Goal: Transaction & Acquisition: Purchase product/service

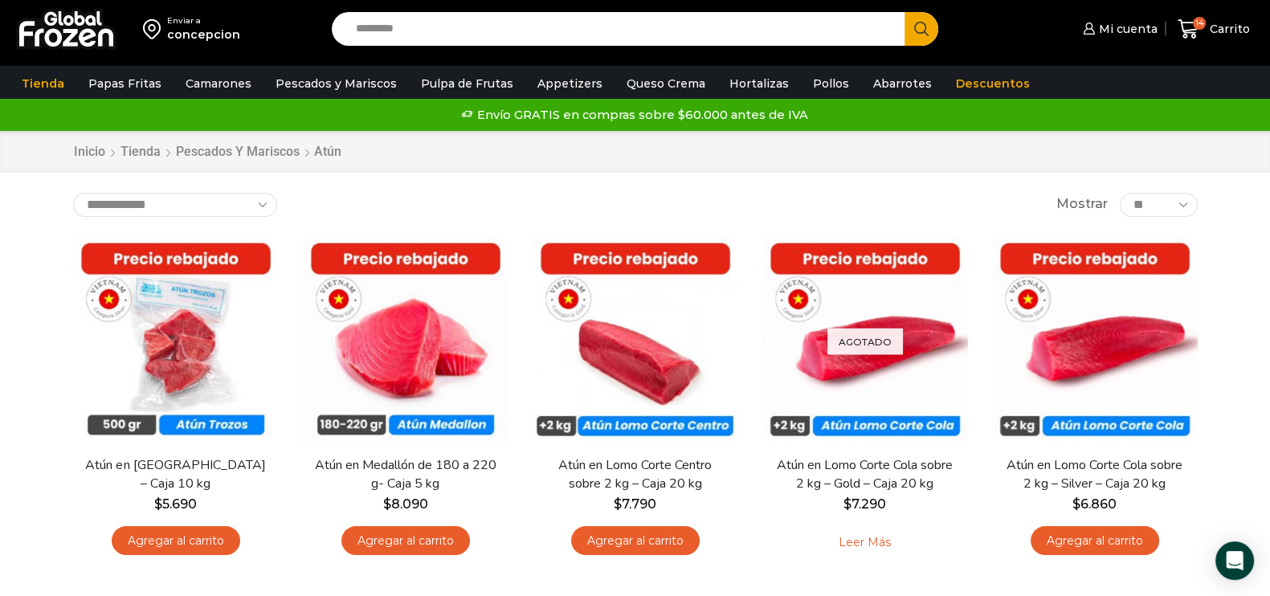
click at [460, 10] on div "Enviar [PERSON_NAME][GEOGRAPHIC_DATA] Search input Search Mi cuenta" at bounding box center [635, 29] width 1262 height 58
click at [468, 27] on input "Search input" at bounding box center [623, 29] width 550 height 34
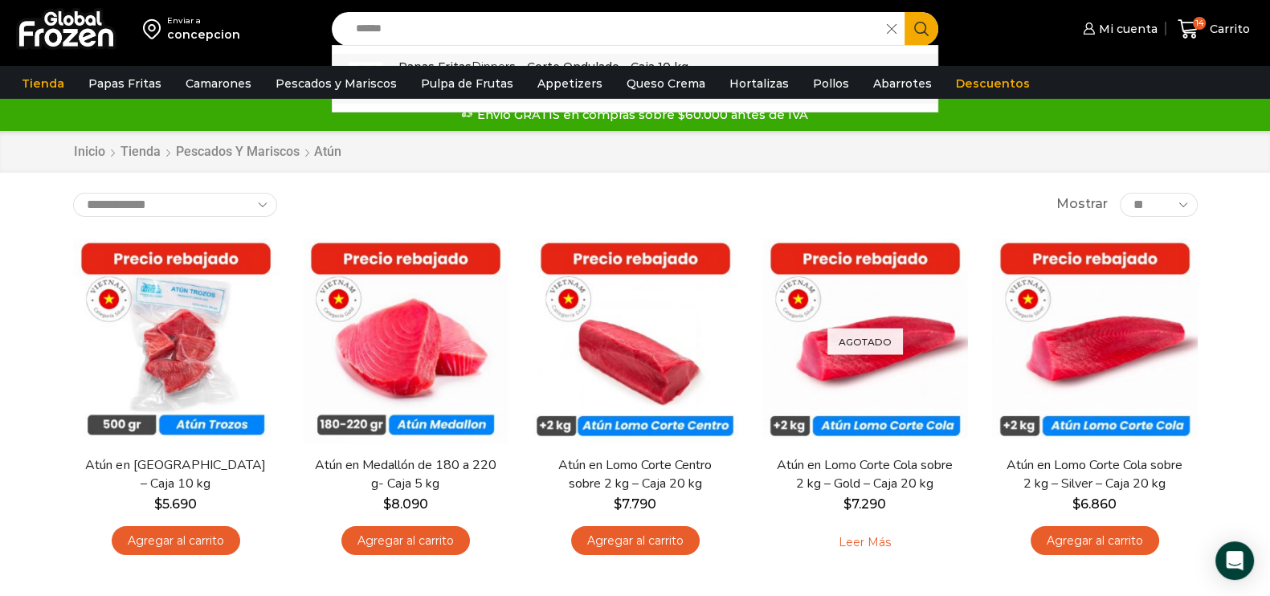
click at [478, 58] on p "Papas Fritas Dipper s - Corte Ondulado - Caja 10 kg" at bounding box center [544, 67] width 290 height 18
type input "**********"
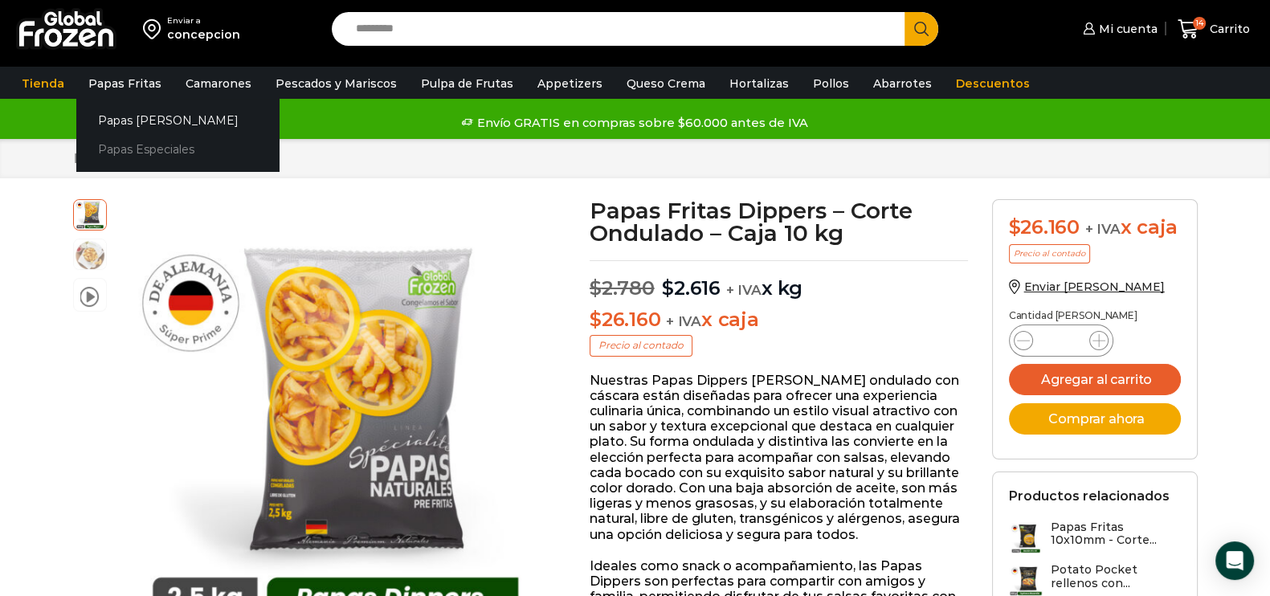
click at [149, 154] on link "Papas Especiales" at bounding box center [177, 150] width 202 height 30
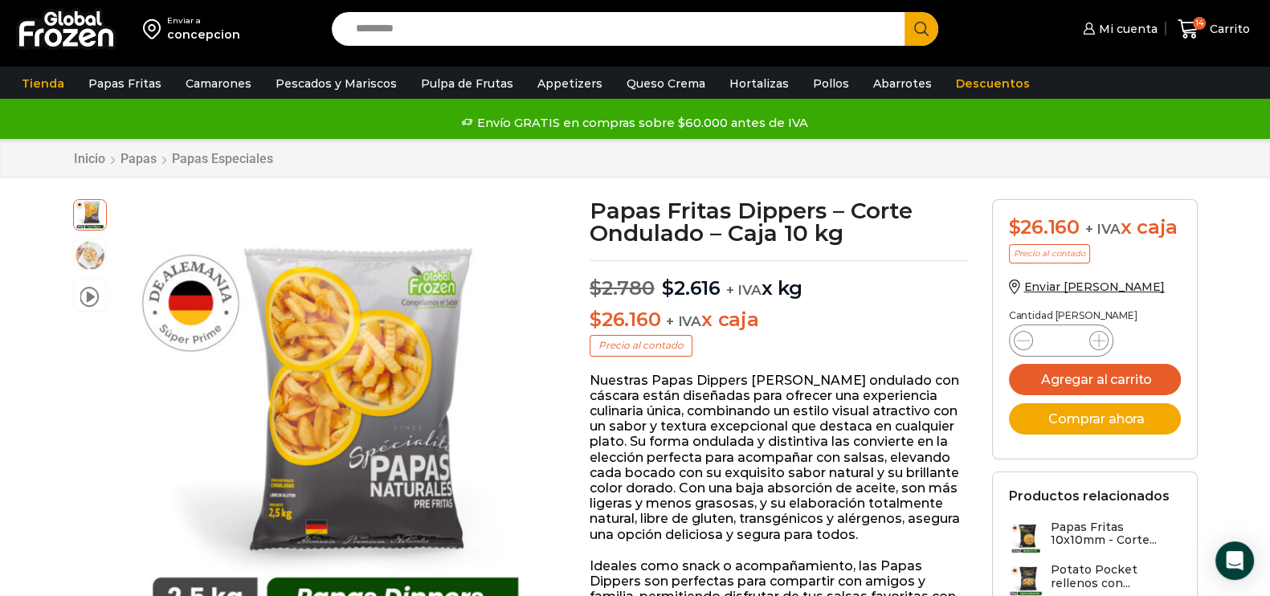
click at [510, 38] on input "Search input" at bounding box center [623, 29] width 550 height 34
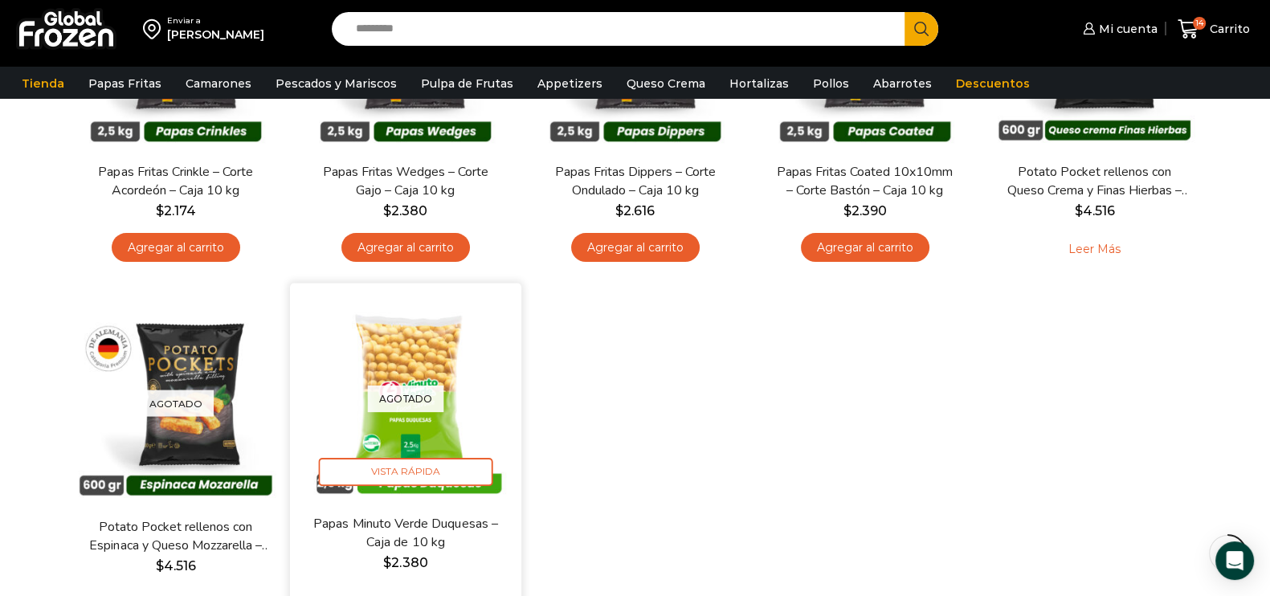
scroll to position [200, 0]
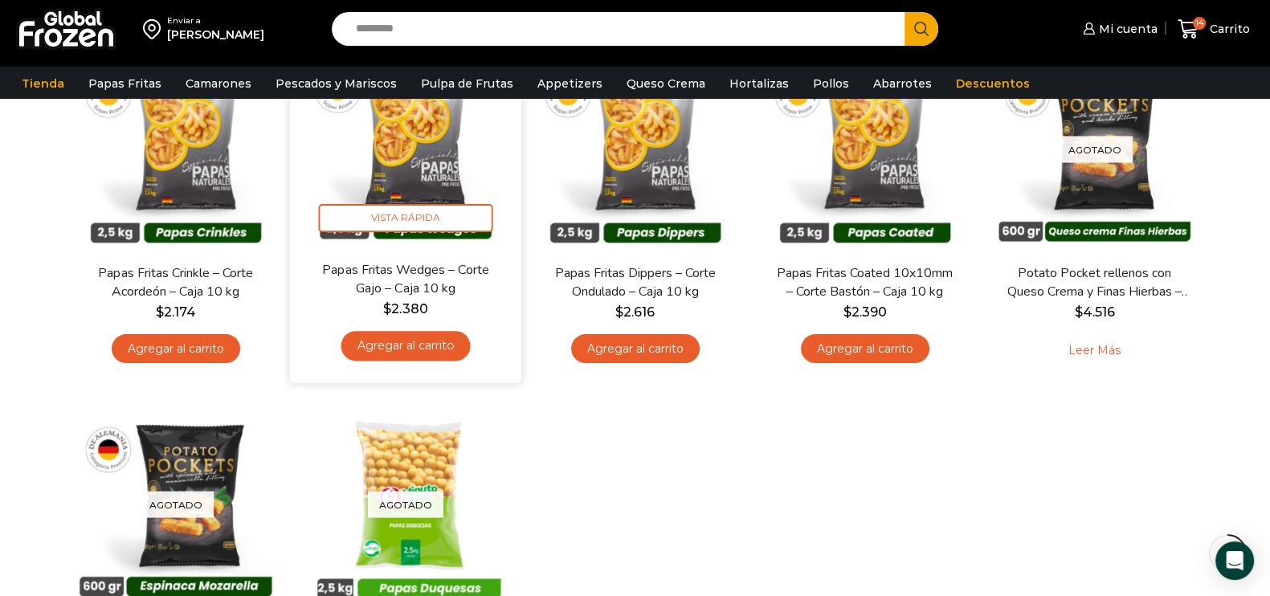
click at [418, 176] on img at bounding box center [405, 144] width 207 height 207
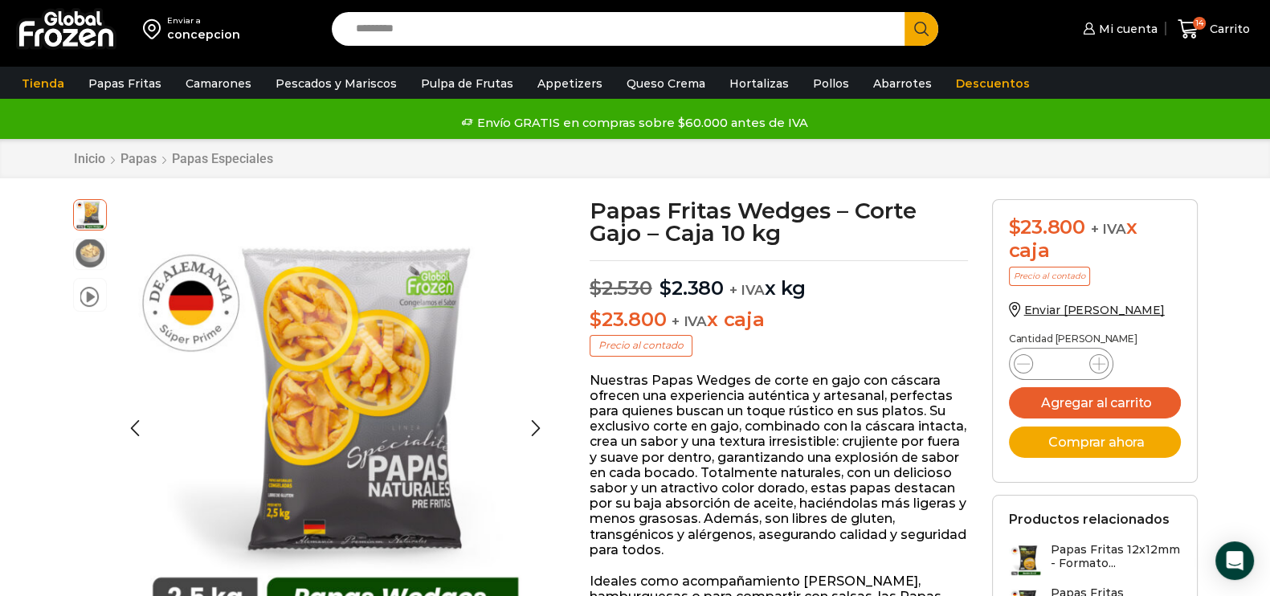
click at [93, 255] on img at bounding box center [90, 253] width 32 height 32
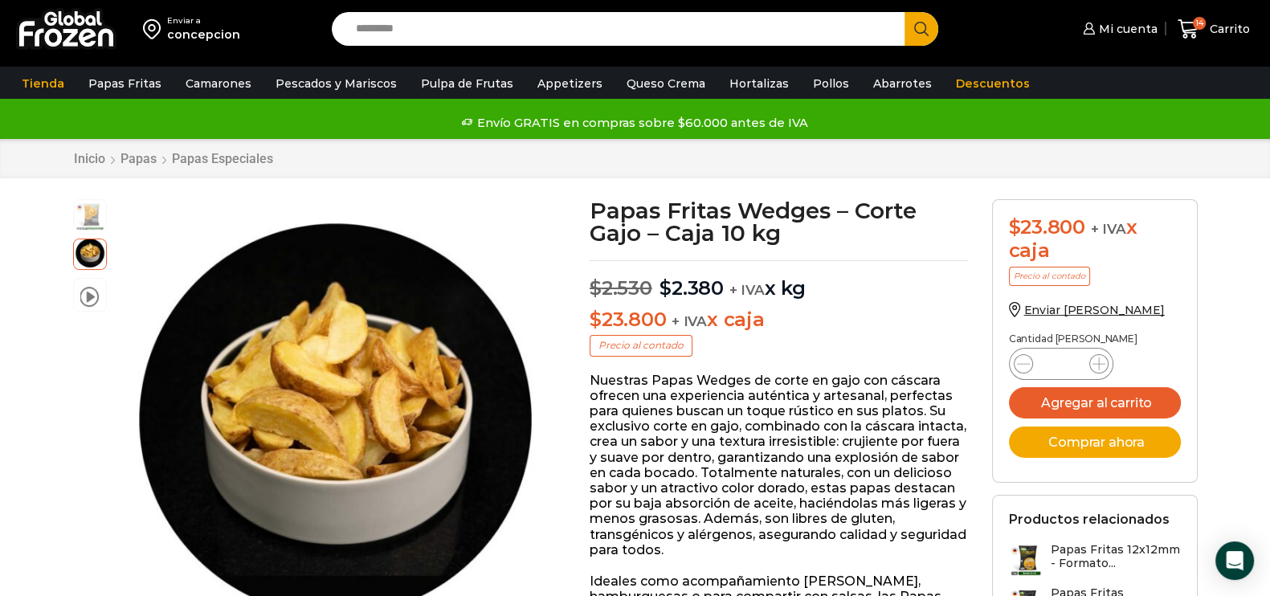
click at [401, 29] on input "Search input" at bounding box center [623, 29] width 550 height 34
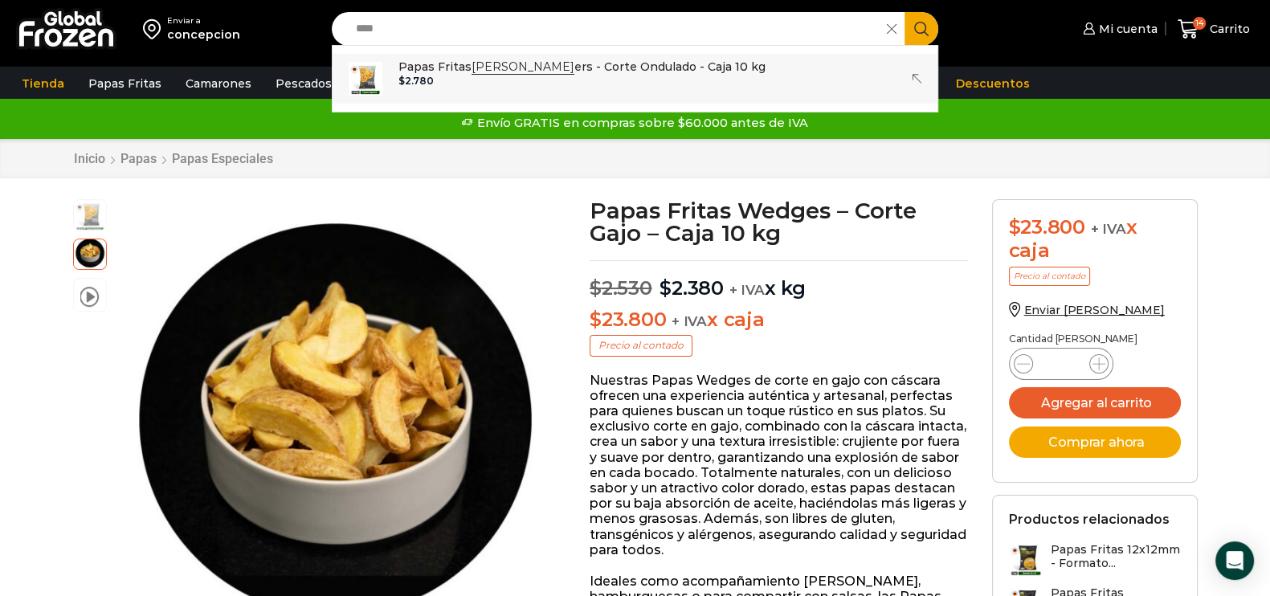
click at [473, 60] on strong "Dipp" at bounding box center [523, 66] width 103 height 15
type input "**********"
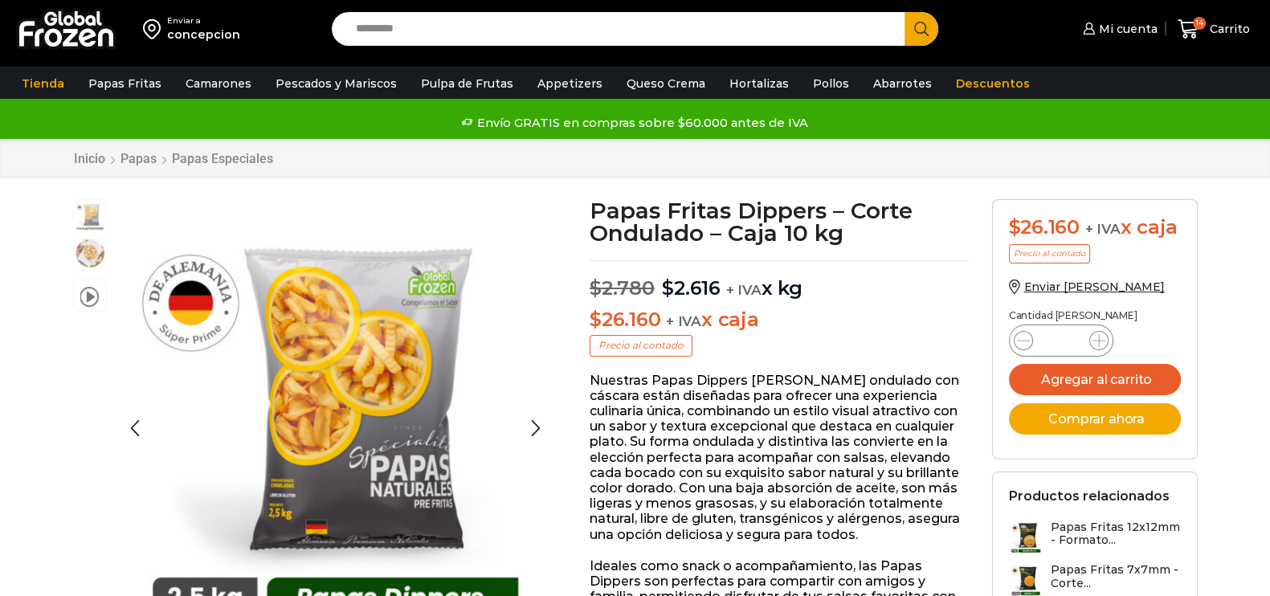
click at [96, 247] on img at bounding box center [90, 253] width 32 height 32
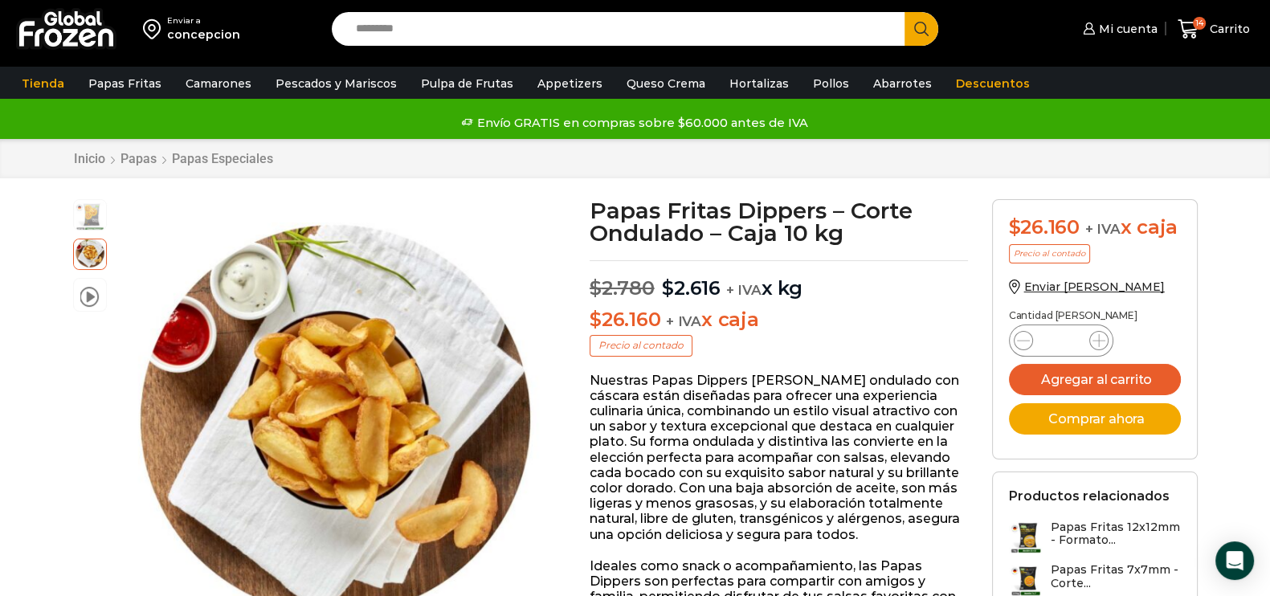
click at [533, 31] on input "Search input" at bounding box center [623, 29] width 550 height 34
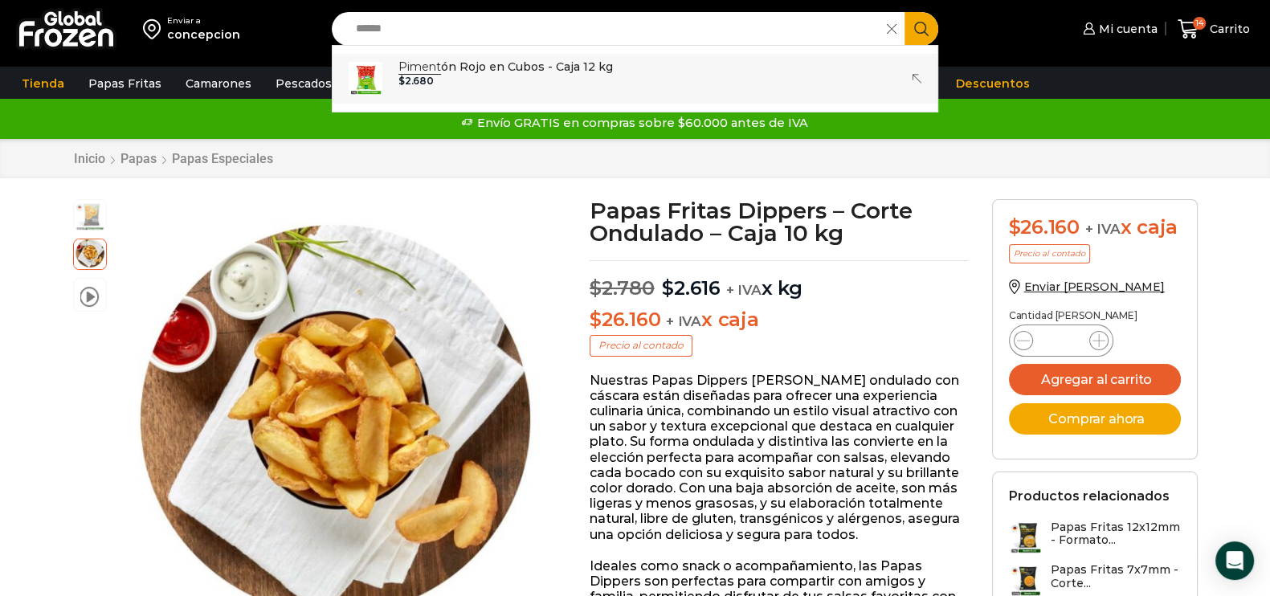
click at [498, 65] on p "Piment ón Rojo en Cubos - Caja 12 kg" at bounding box center [506, 67] width 215 height 18
type input "**********"
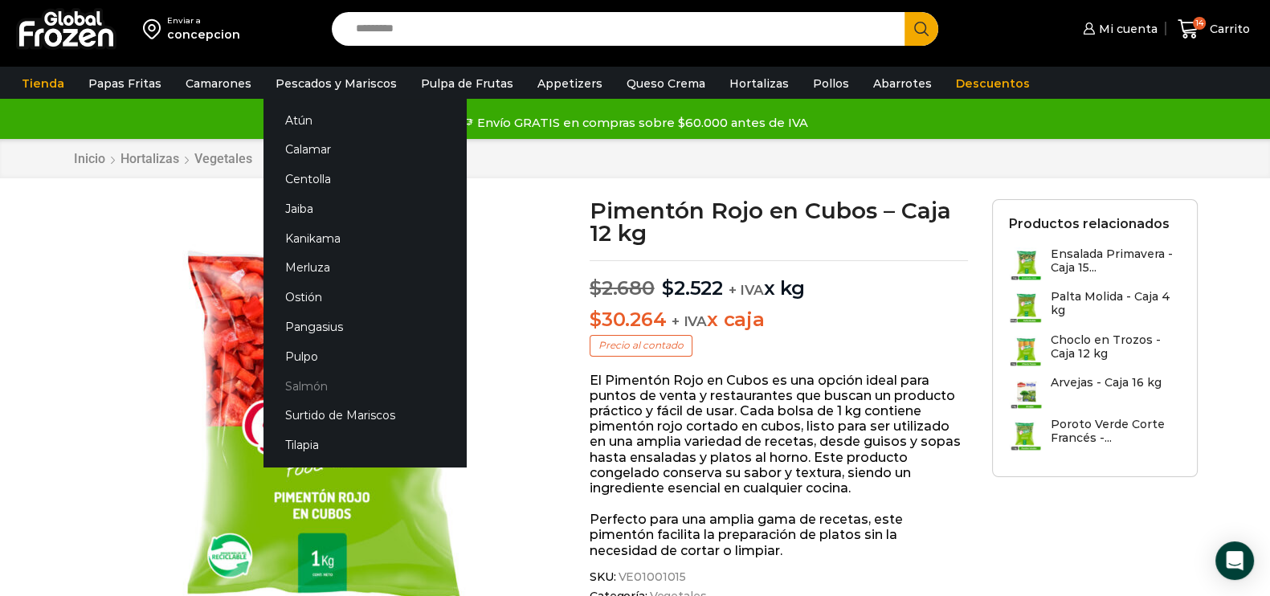
click at [311, 387] on link "Salmón" at bounding box center [365, 386] width 202 height 30
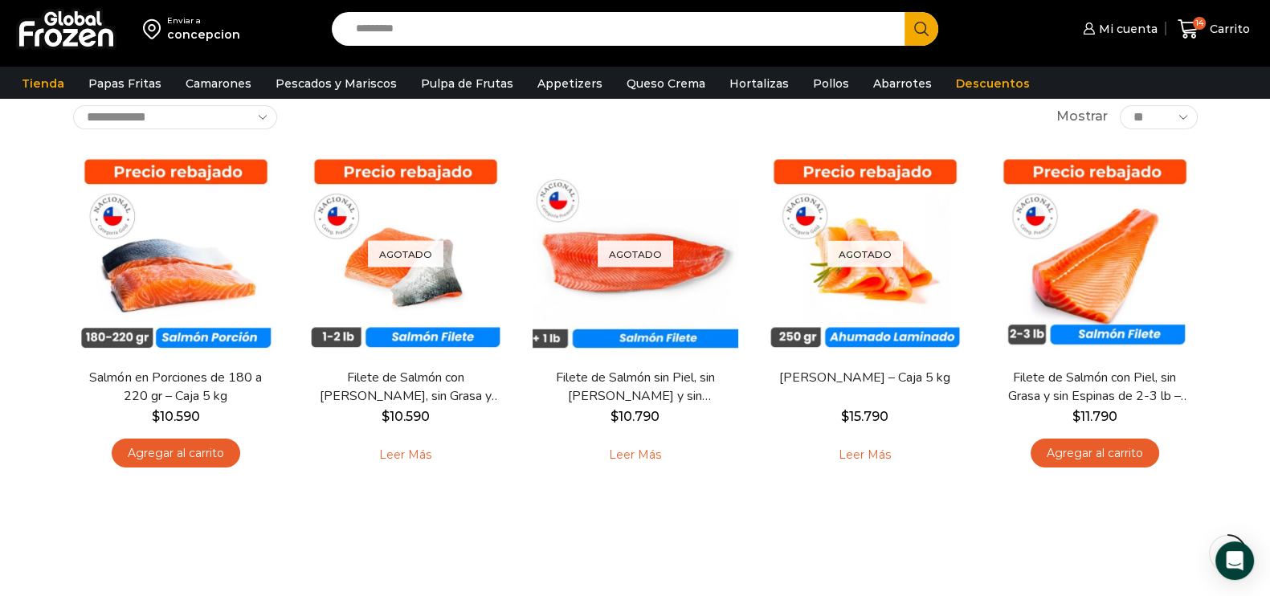
scroll to position [200, 0]
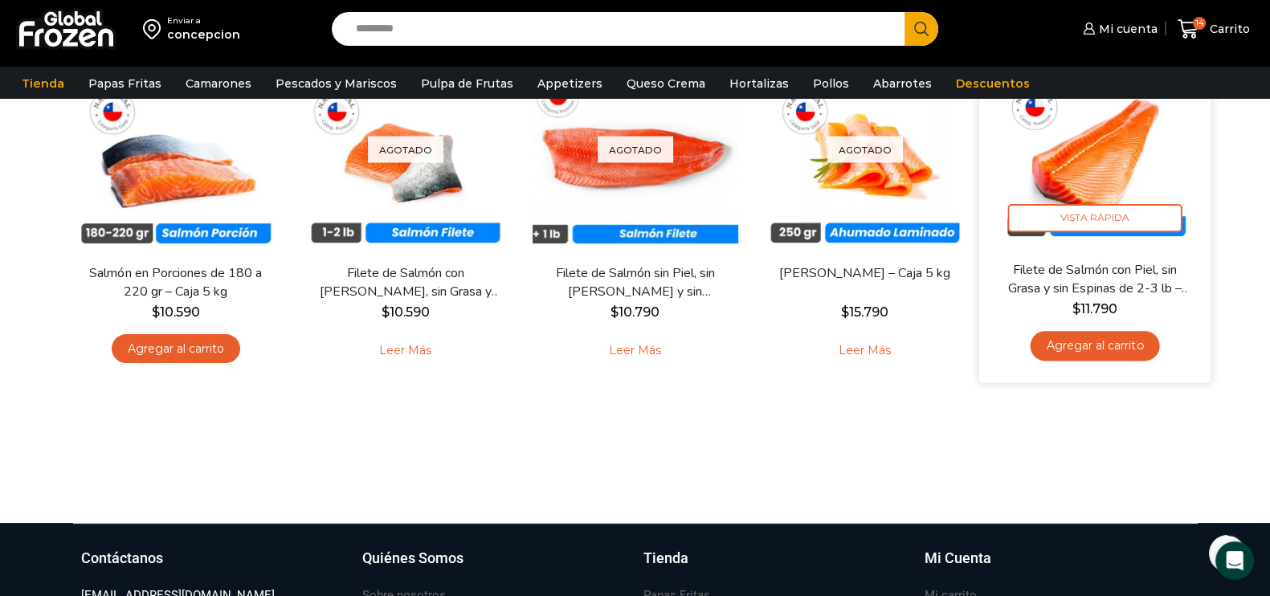
click at [1129, 152] on img at bounding box center [1095, 144] width 207 height 207
click at [1116, 147] on img at bounding box center [1095, 144] width 207 height 207
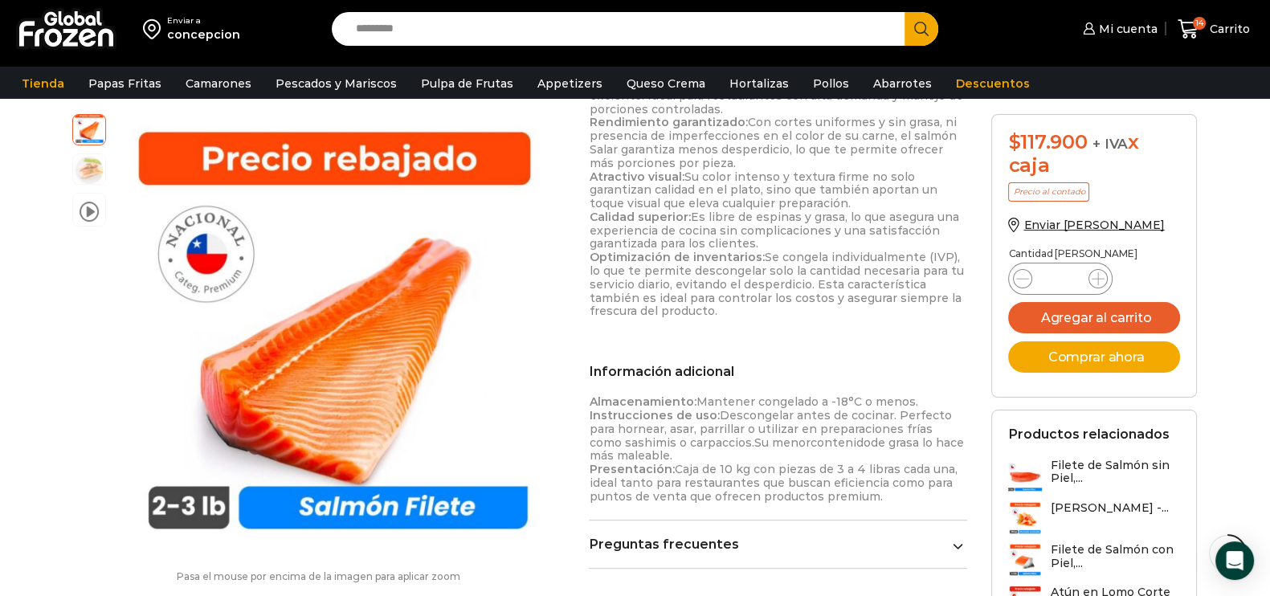
scroll to position [502, 0]
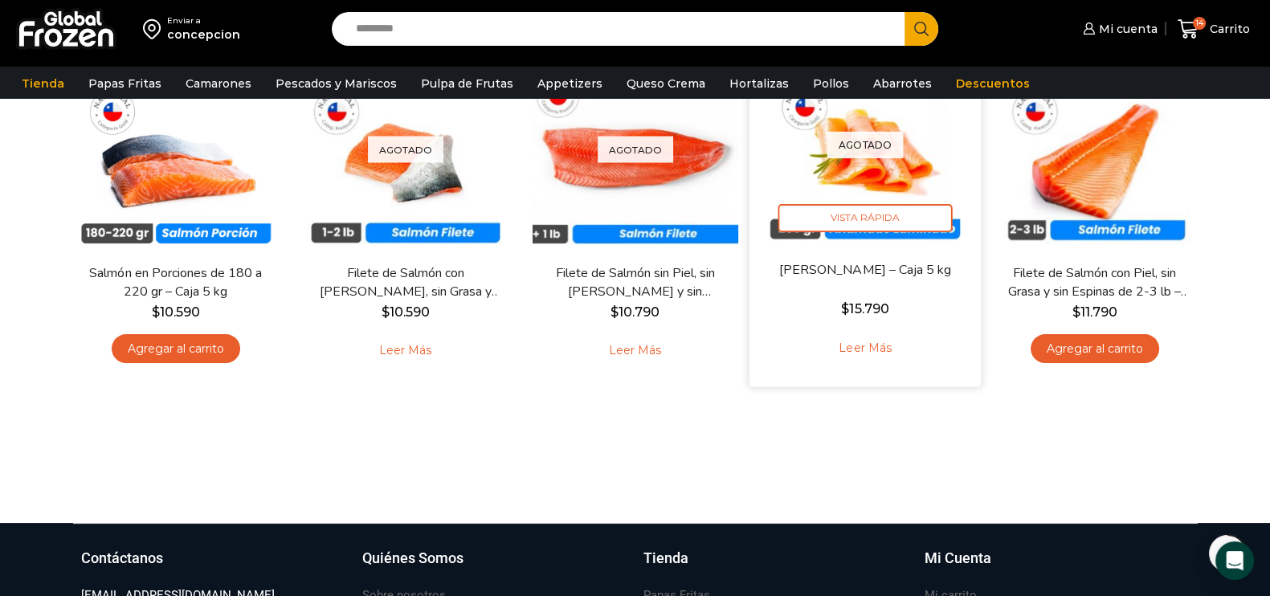
scroll to position [100, 0]
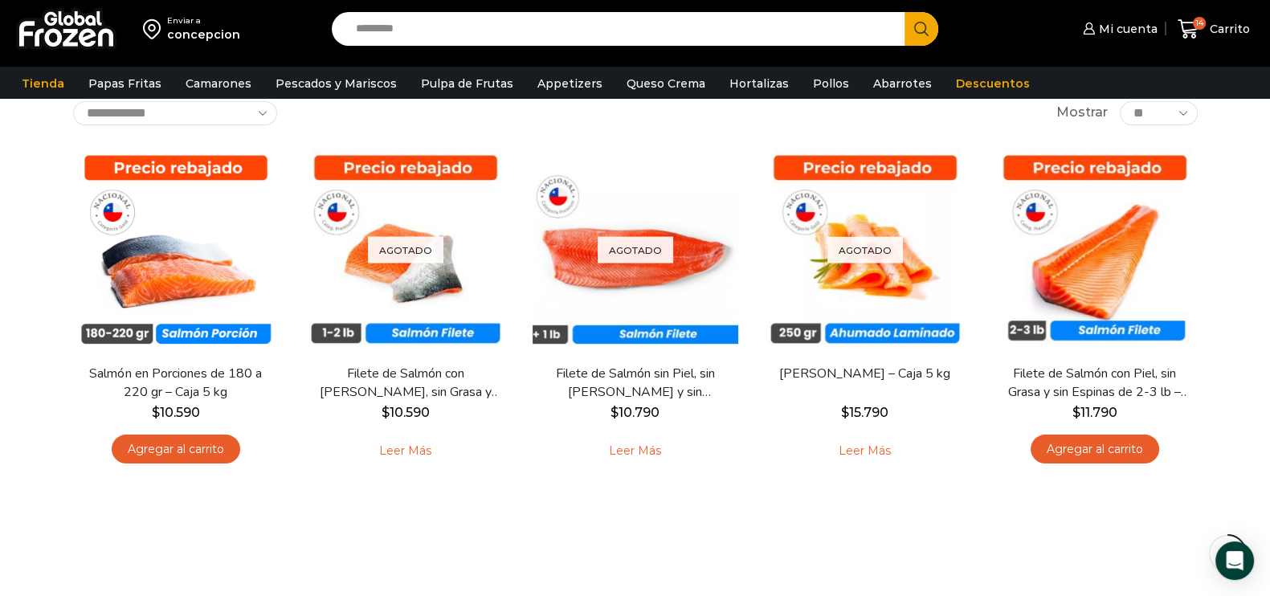
click at [208, 42] on div "concepcion" at bounding box center [203, 35] width 73 height 16
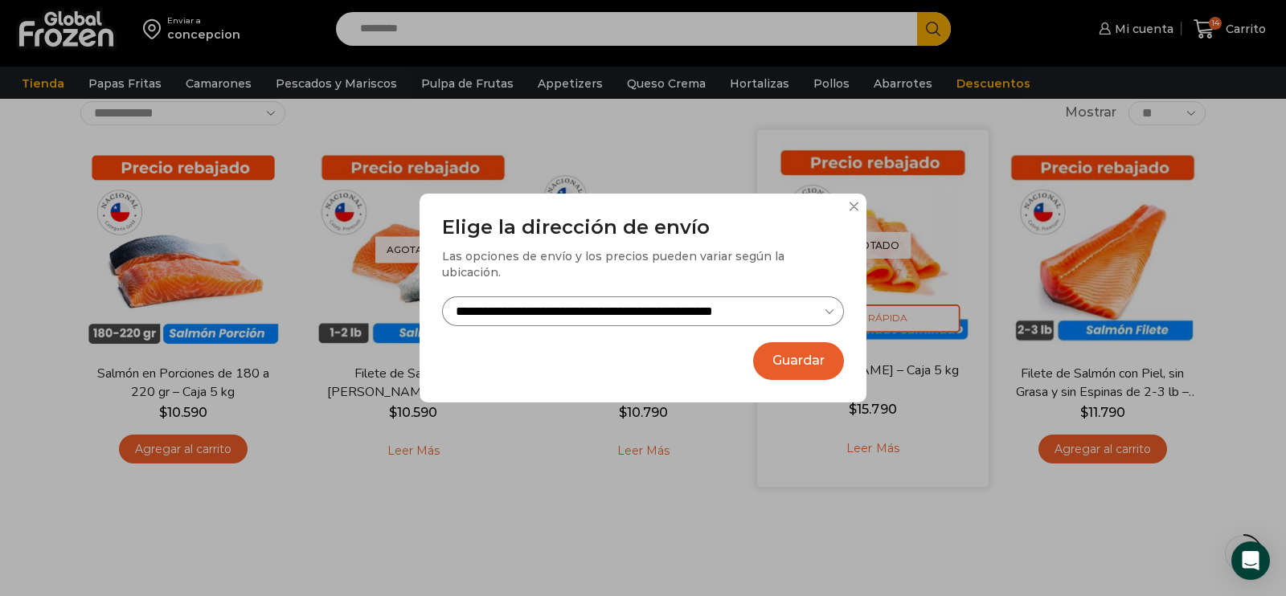
click at [875, 205] on div "**********" at bounding box center [643, 298] width 1286 height 596
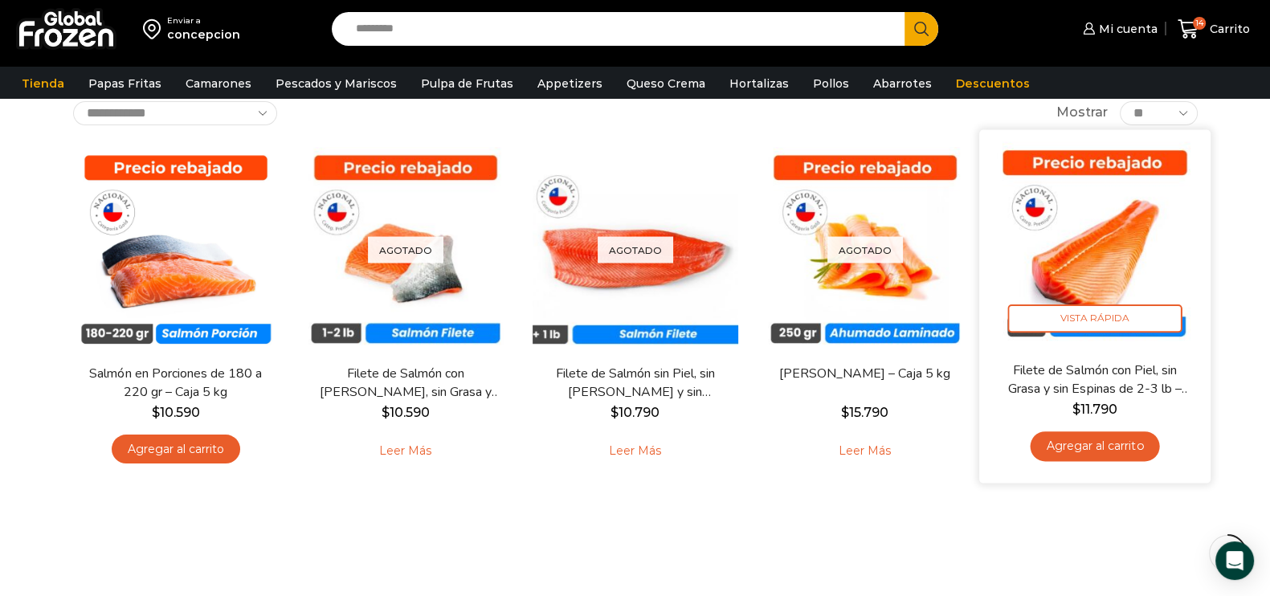
click at [1107, 444] on link "Agregar al carrito" at bounding box center [1094, 447] width 129 height 30
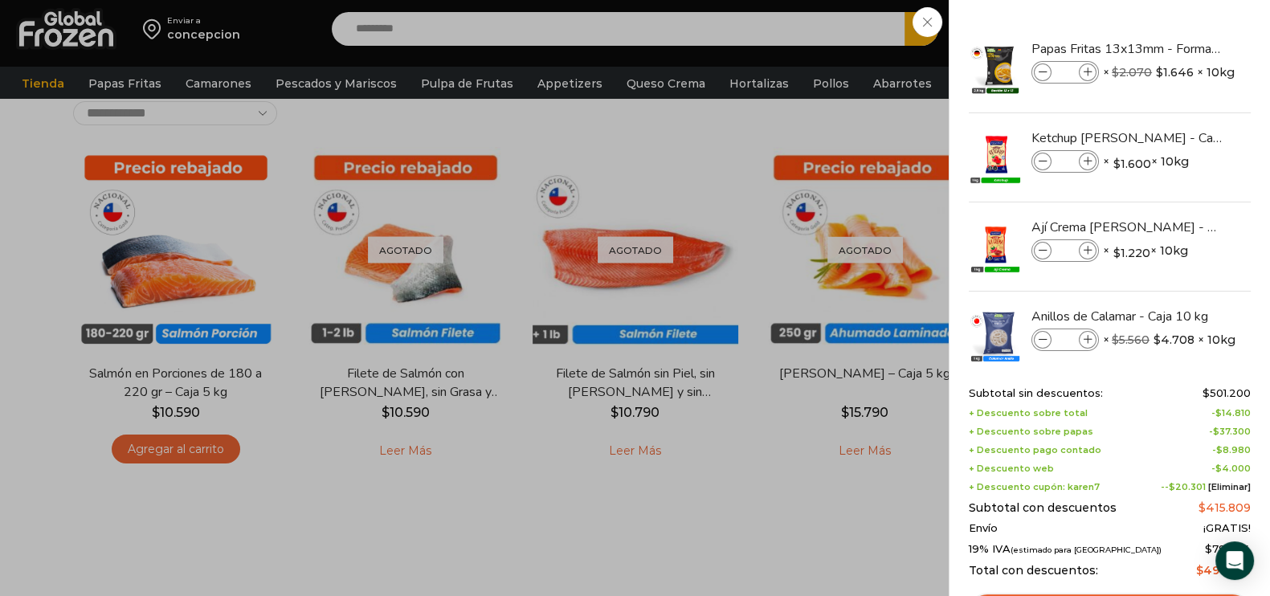
drag, startPoint x: 927, startPoint y: 26, endPoint x: 945, endPoint y: 31, distance: 19.3
click at [1174, 26] on div "15 Carrito 15 15 Shopping Cart" at bounding box center [1214, 29] width 80 height 38
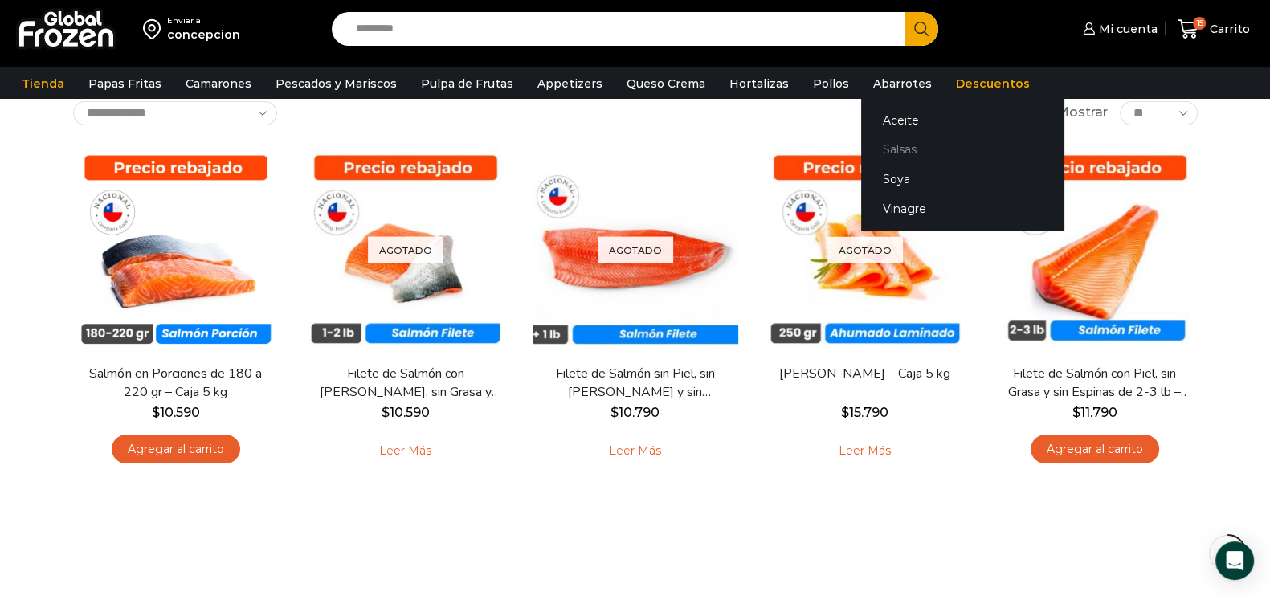
click at [892, 146] on link "Salsas" at bounding box center [962, 150] width 202 height 30
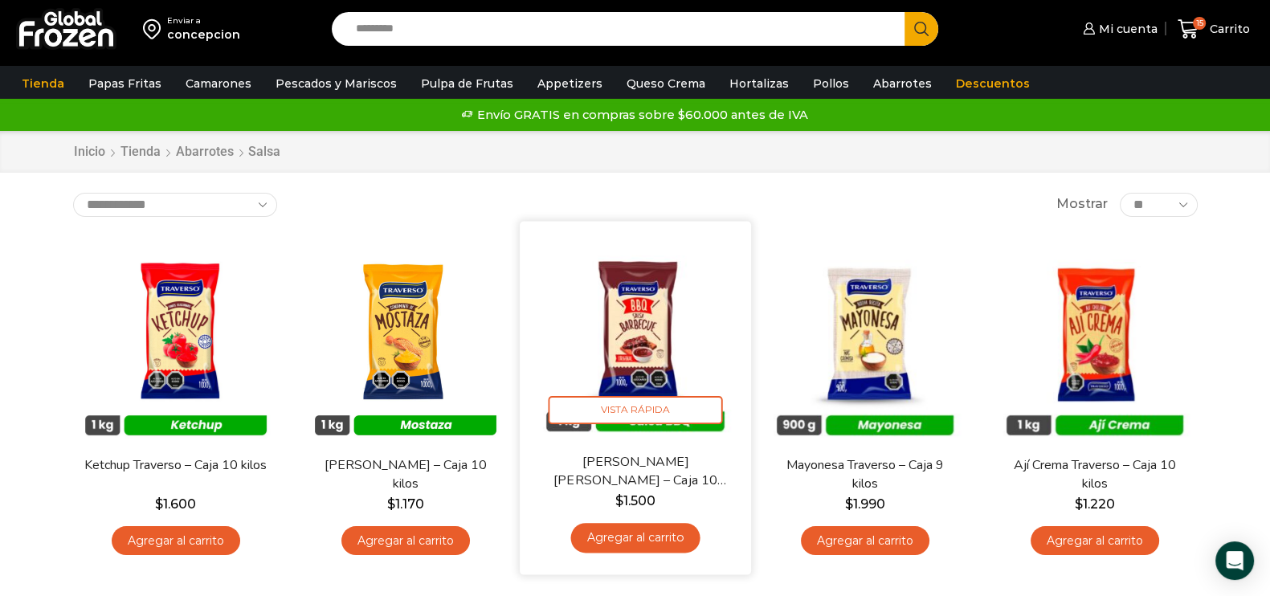
click at [625, 335] on img at bounding box center [635, 336] width 207 height 207
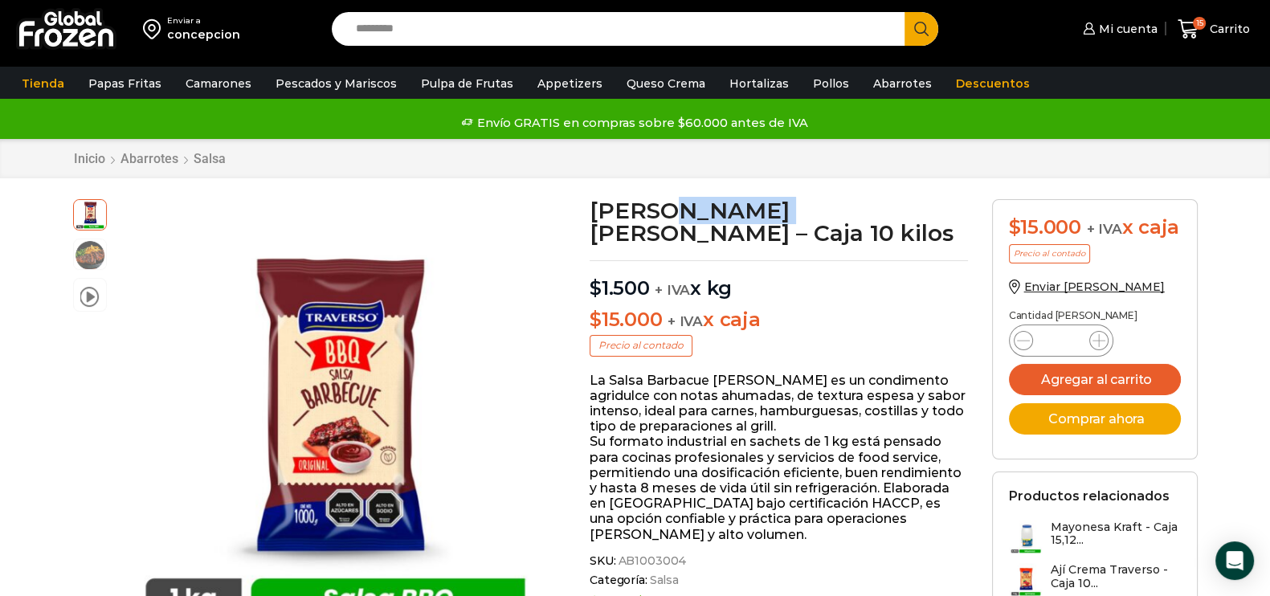
drag, startPoint x: 657, startPoint y: 208, endPoint x: 761, endPoint y: 215, distance: 103.9
click at [761, 215] on h1 "[PERSON_NAME] [PERSON_NAME] – Caja 10 kilos" at bounding box center [779, 221] width 378 height 45
copy h1 "Barbacue"
click at [757, 87] on link "Hortalizas" at bounding box center [760, 83] width 76 height 31
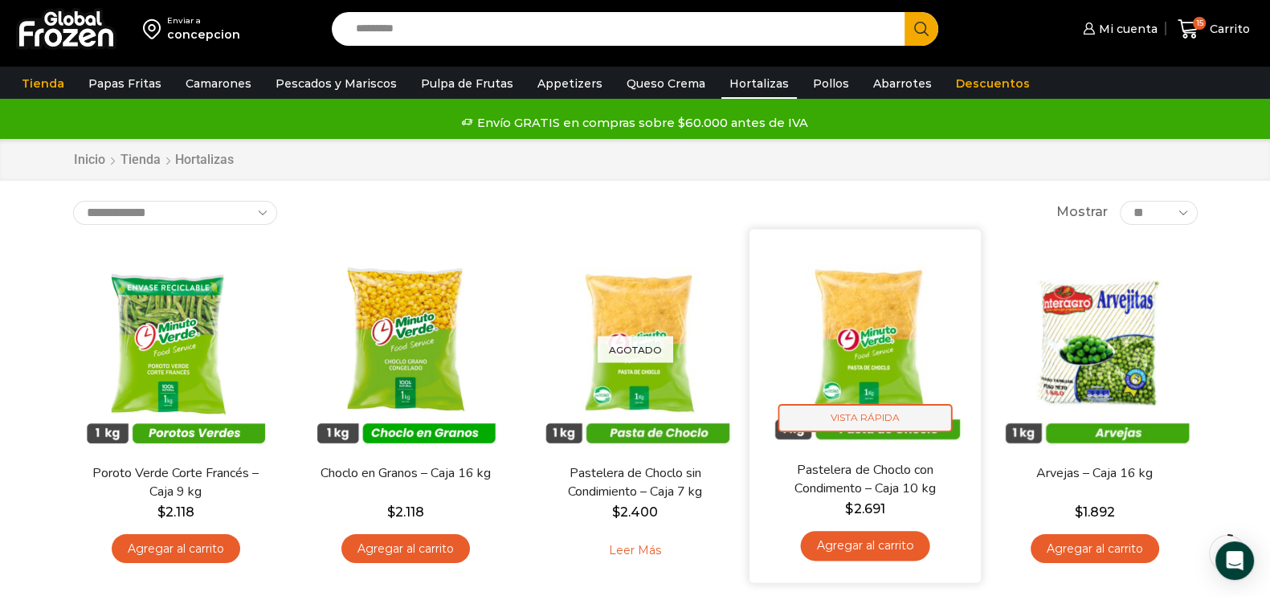
scroll to position [100, 0]
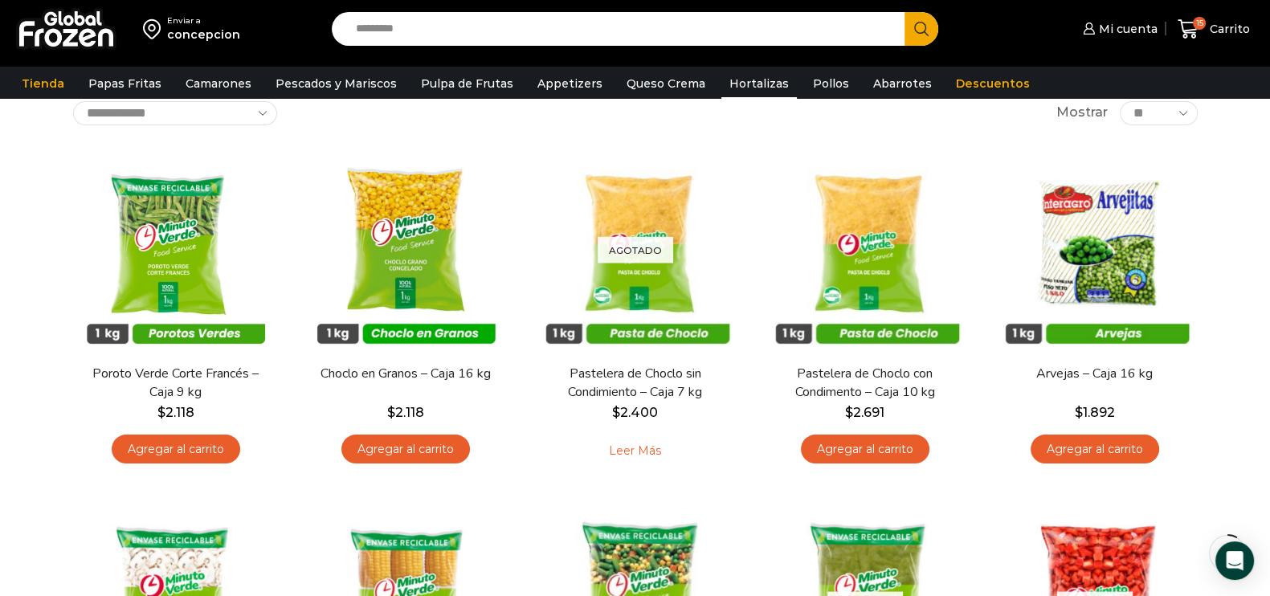
click at [474, 40] on input "Search input" at bounding box center [623, 29] width 550 height 34
click at [660, 26] on input "Search input" at bounding box center [623, 29] width 550 height 34
type input "*********"
click at [905, 12] on button "Search" at bounding box center [922, 29] width 34 height 34
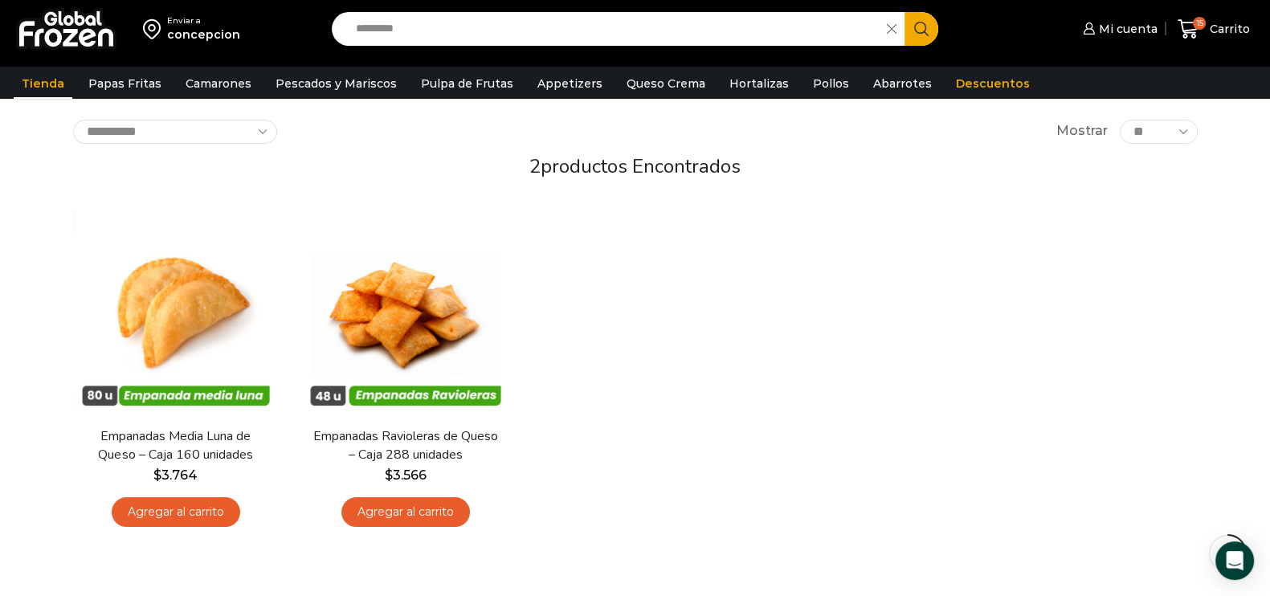
scroll to position [100, 0]
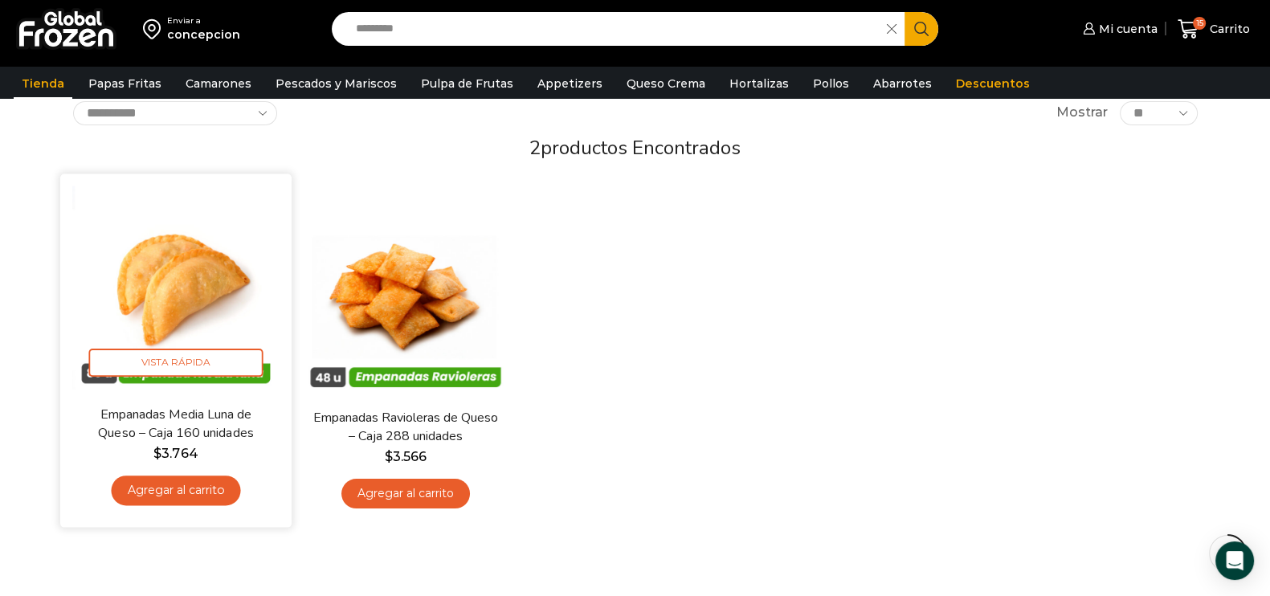
click at [221, 306] on img at bounding box center [175, 289] width 207 height 207
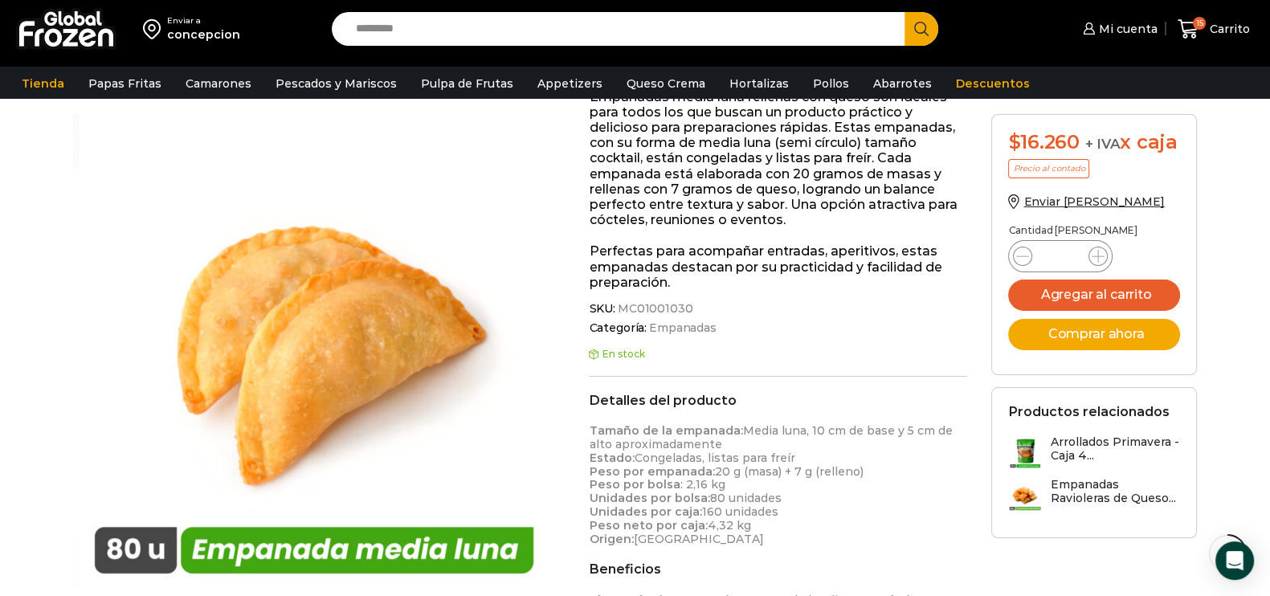
scroll to position [402, 0]
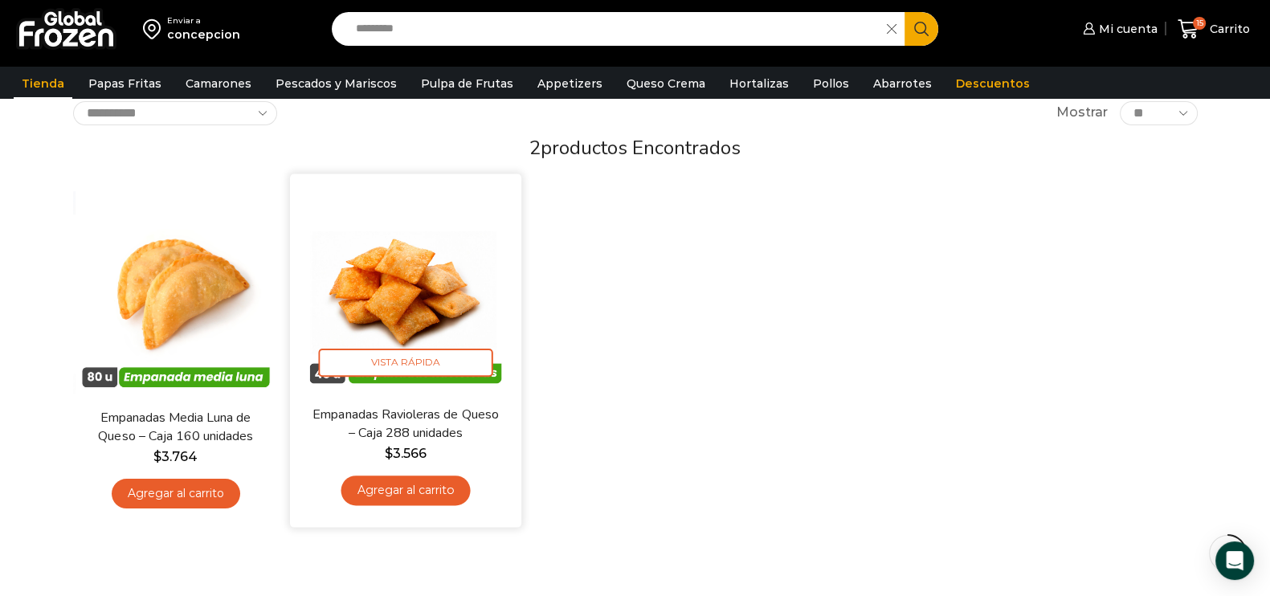
click at [434, 274] on img at bounding box center [405, 289] width 207 height 207
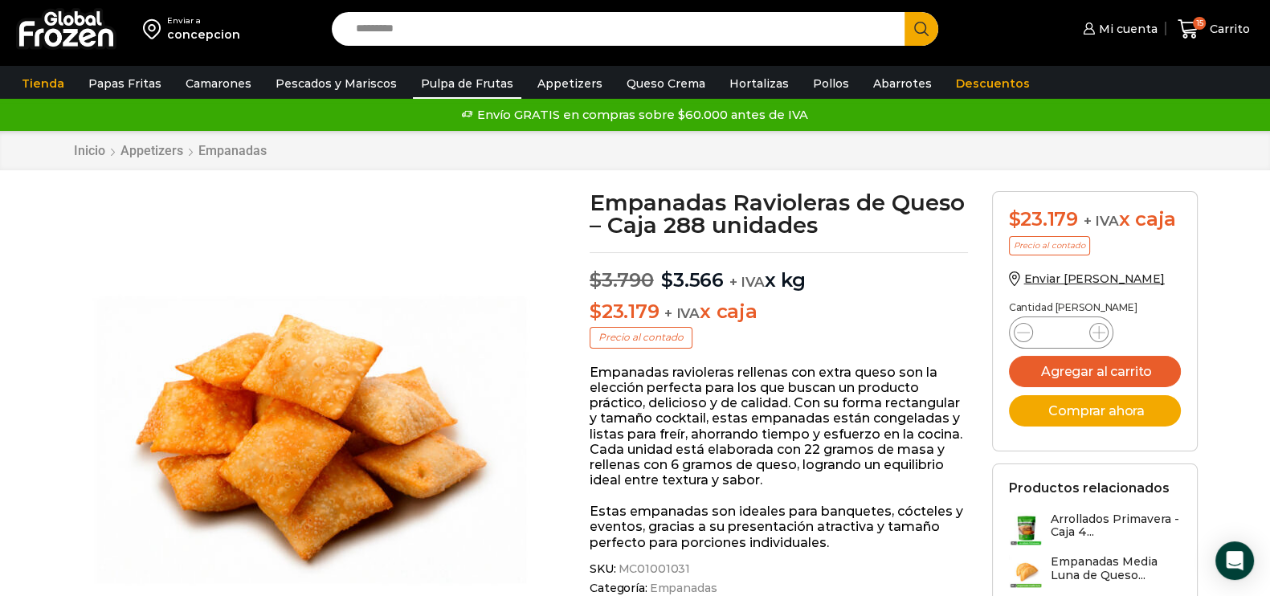
click at [464, 88] on link "Pulpa de Frutas" at bounding box center [467, 83] width 108 height 31
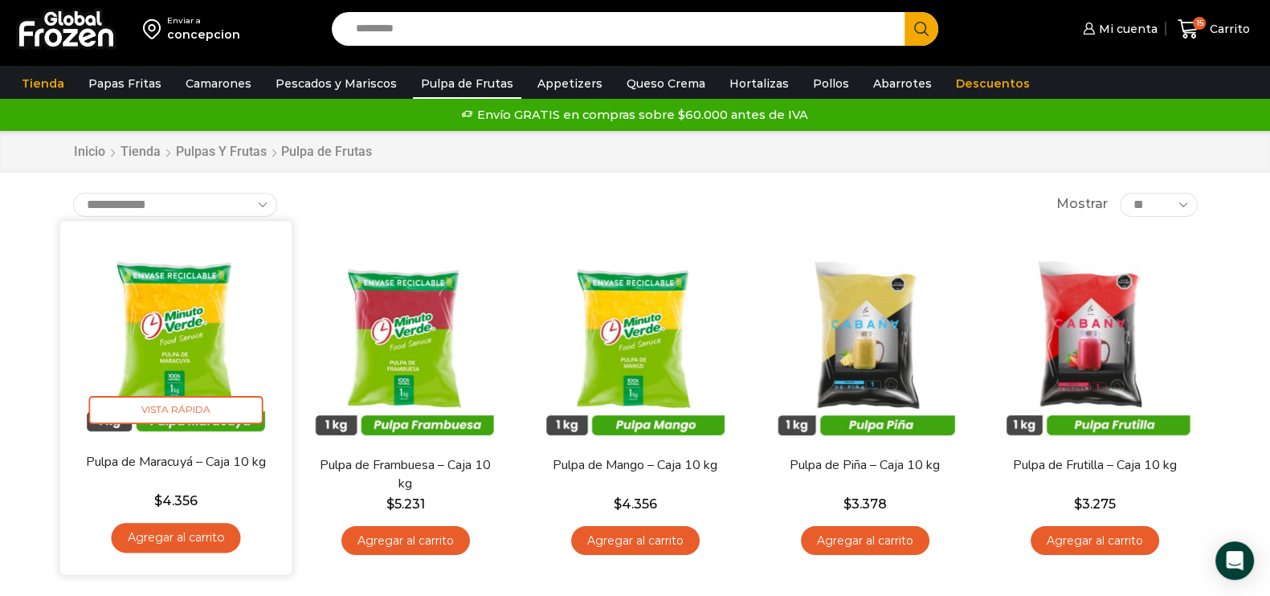
drag, startPoint x: 217, startPoint y: 347, endPoint x: 210, endPoint y: 343, distance: 8.3
click at [217, 346] on img at bounding box center [175, 336] width 207 height 207
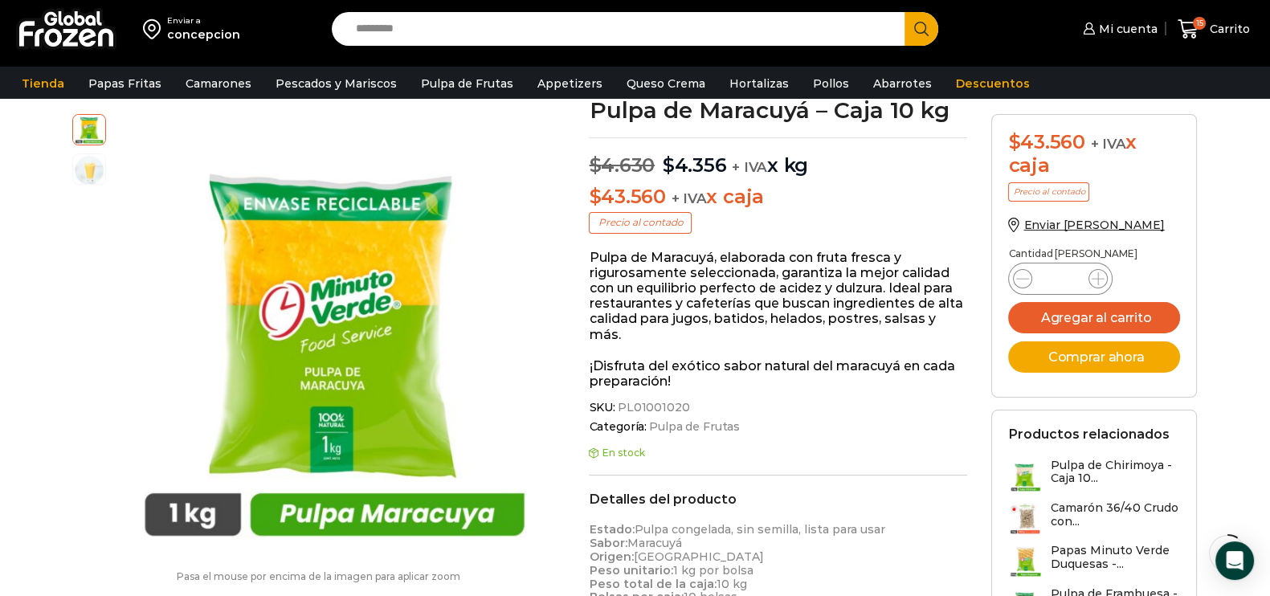
scroll to position [201, 0]
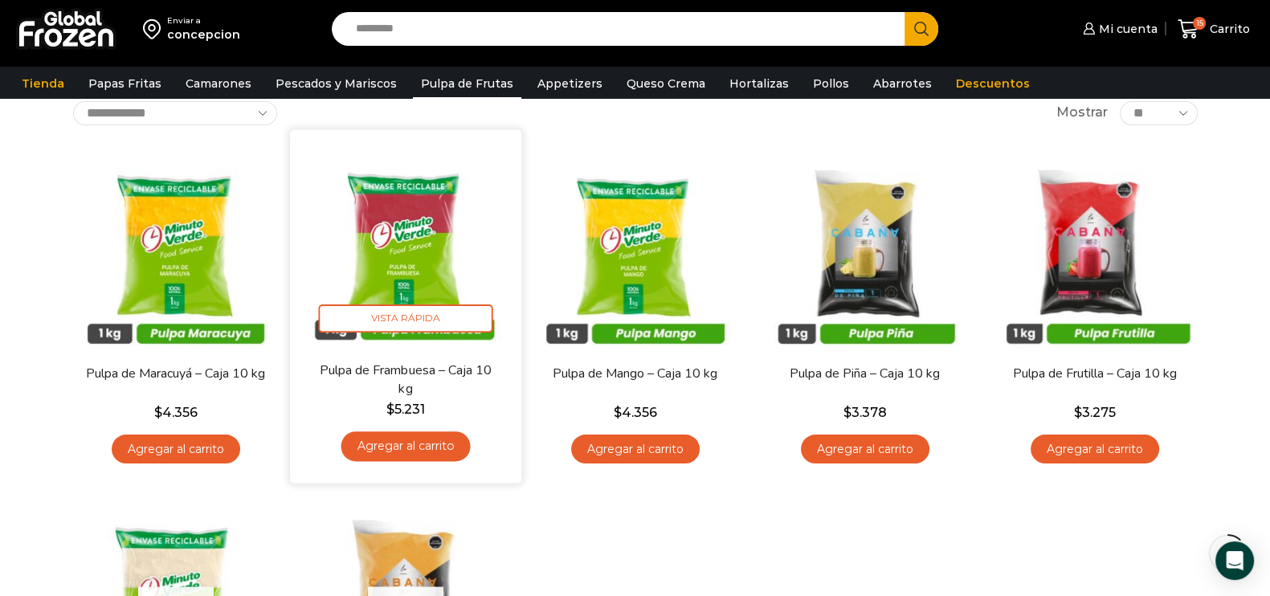
scroll to position [301, 0]
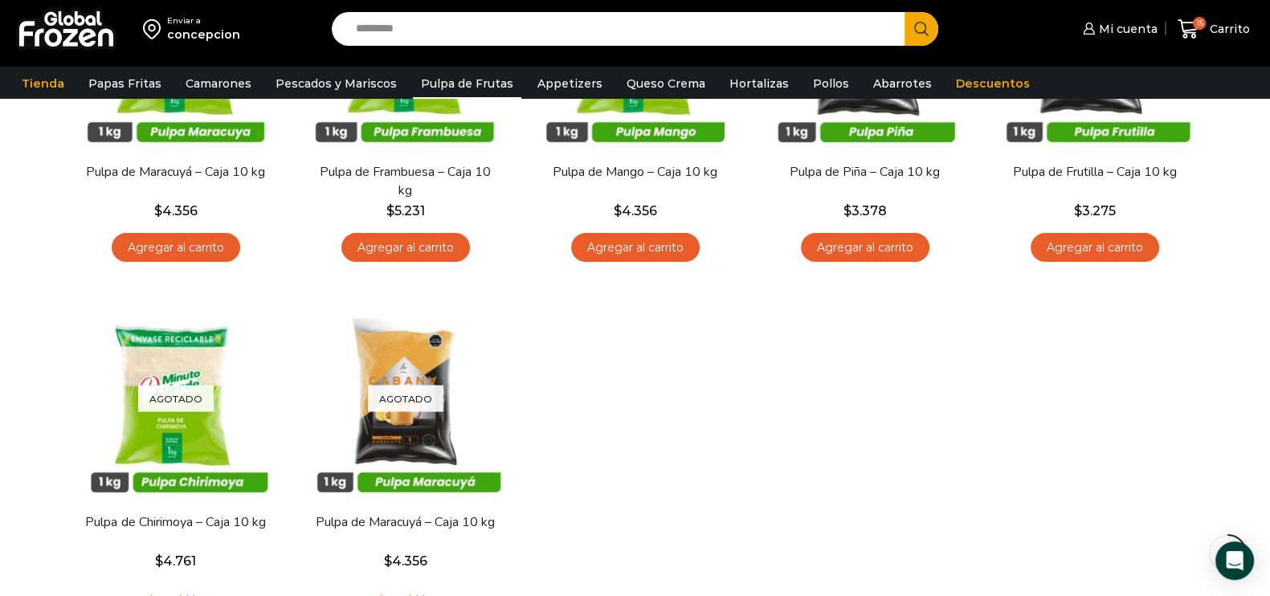
click at [426, 38] on input "Search input" at bounding box center [623, 29] width 550 height 34
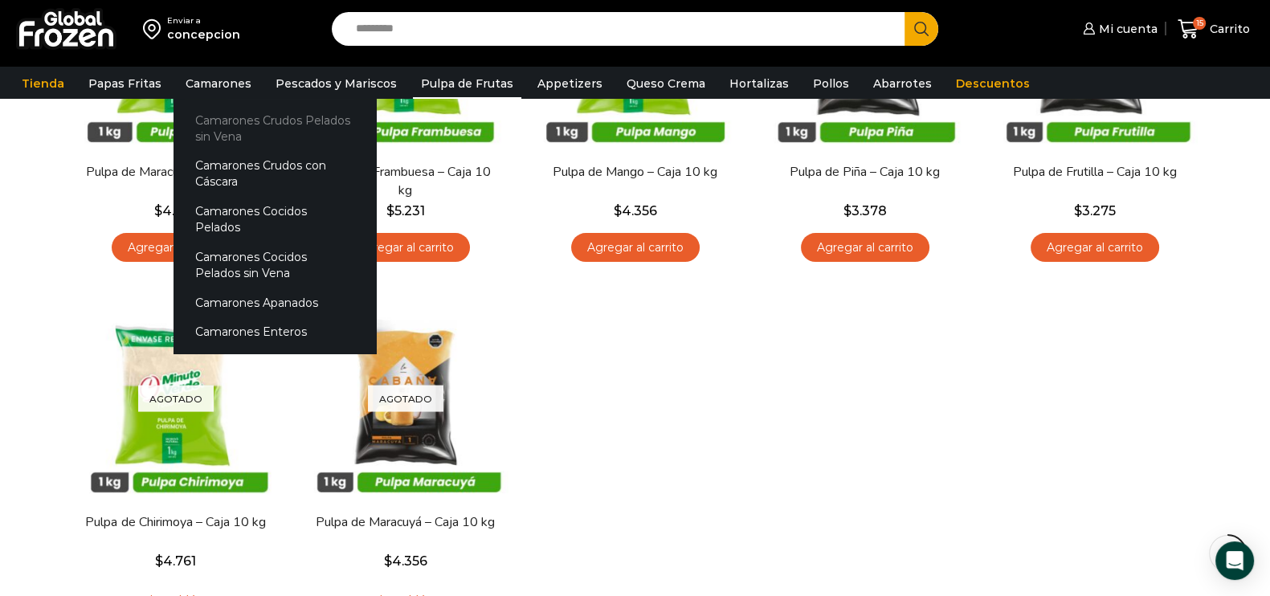
click at [221, 131] on link "Camarones Crudos Pelados sin Vena" at bounding box center [275, 128] width 202 height 46
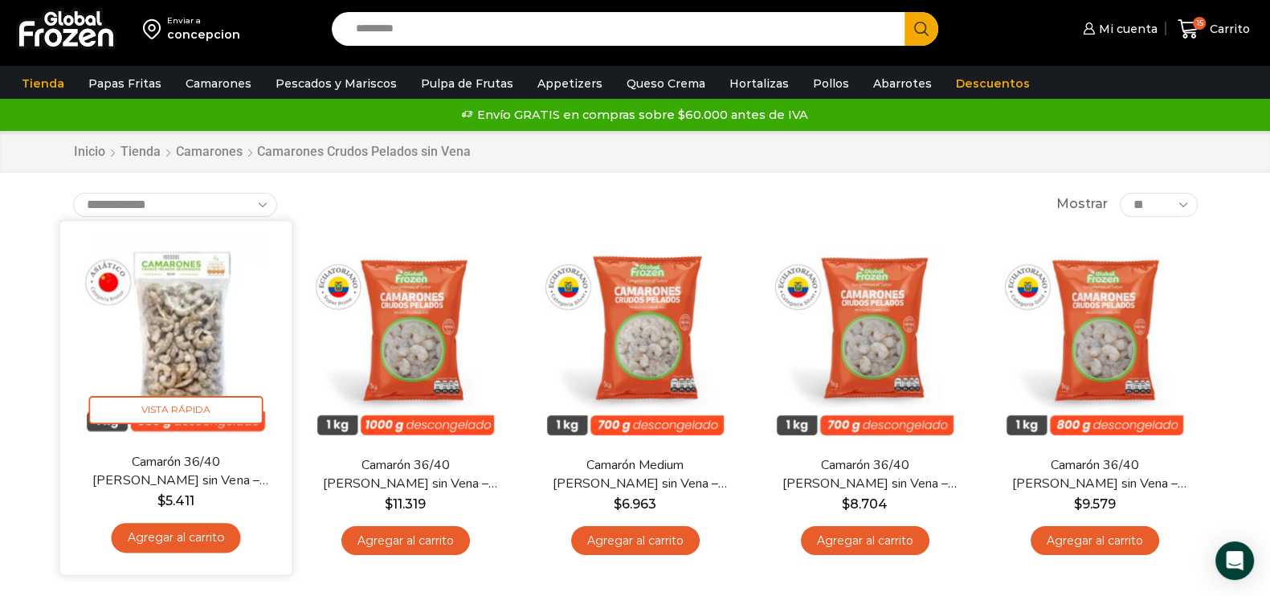
click at [209, 325] on img at bounding box center [175, 336] width 207 height 207
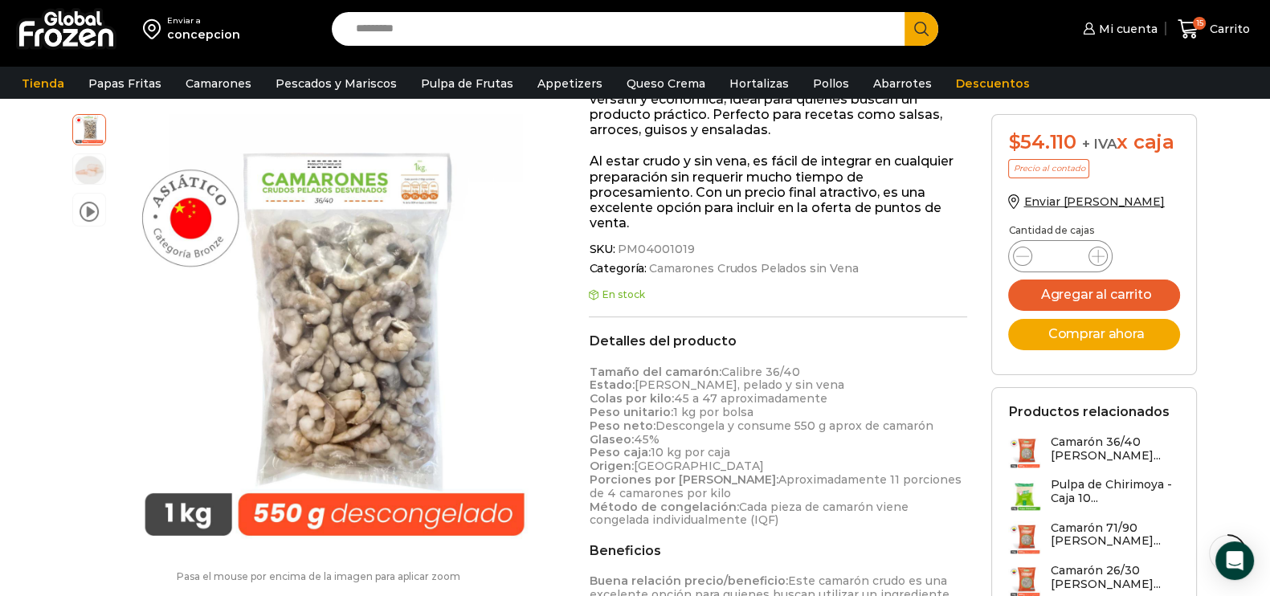
scroll to position [301, 0]
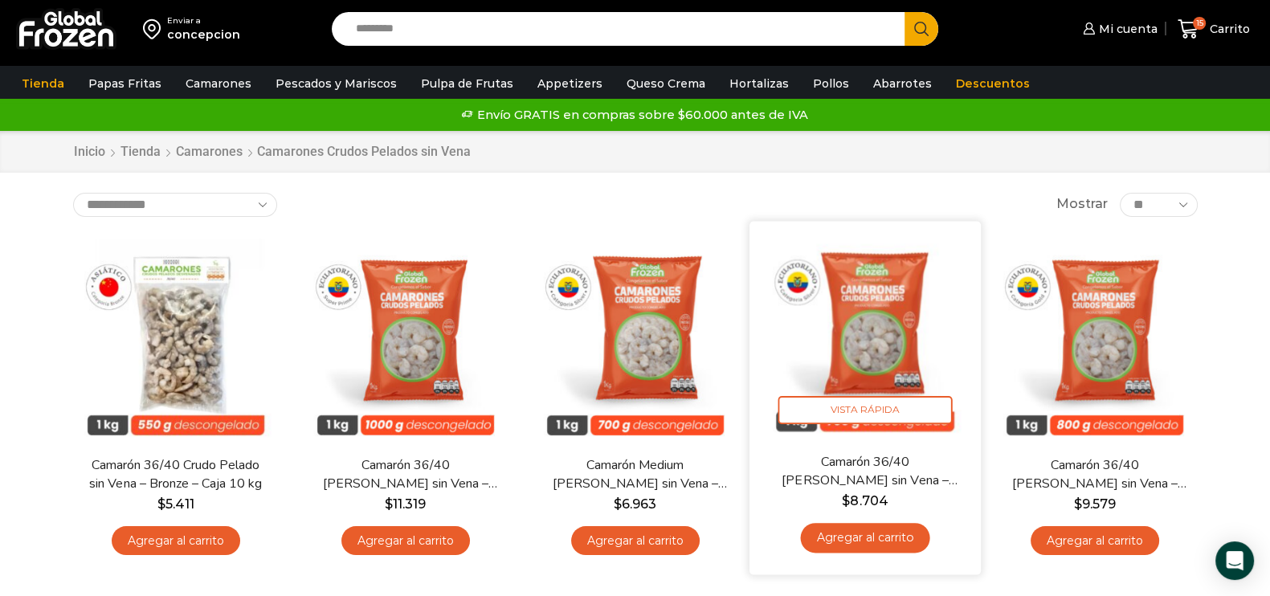
click at [894, 377] on img at bounding box center [865, 336] width 207 height 207
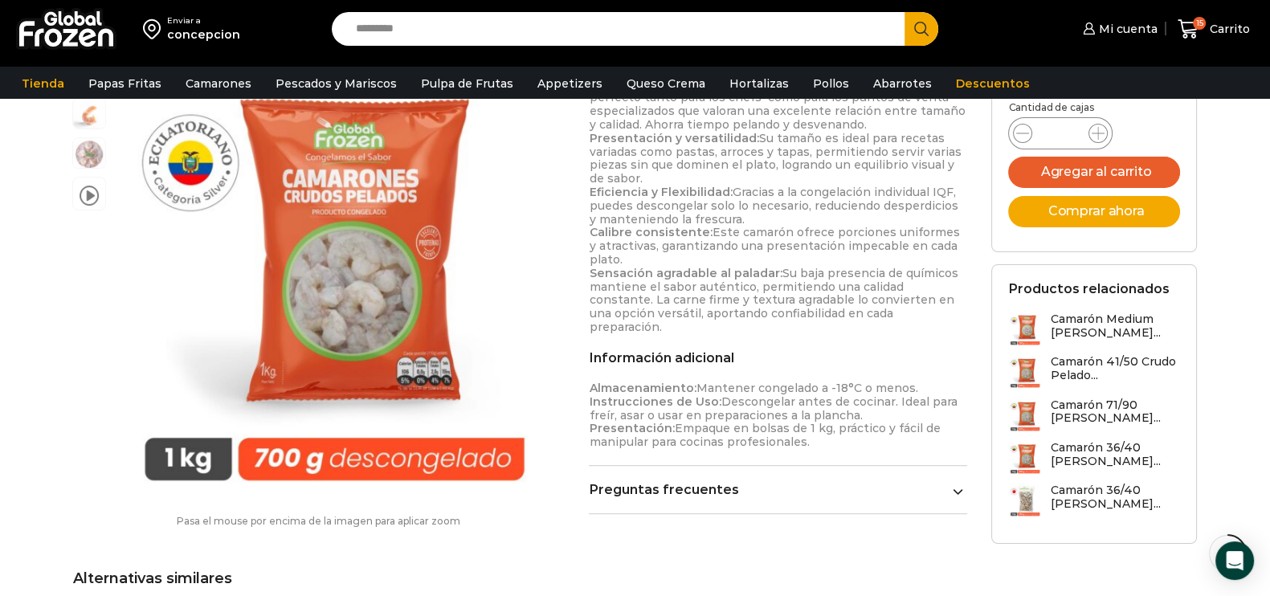
scroll to position [1105, 0]
